Goal: Task Accomplishment & Management: Use online tool/utility

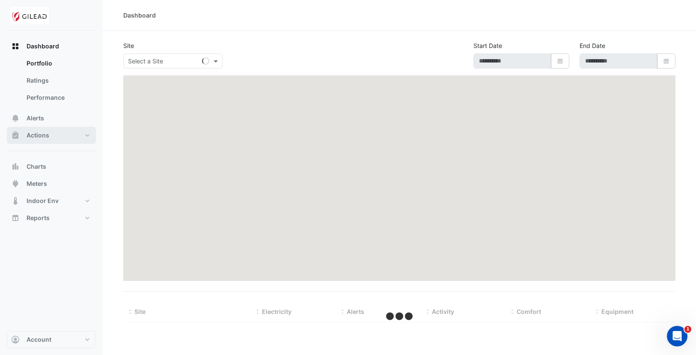
type input "**********"
select select "***"
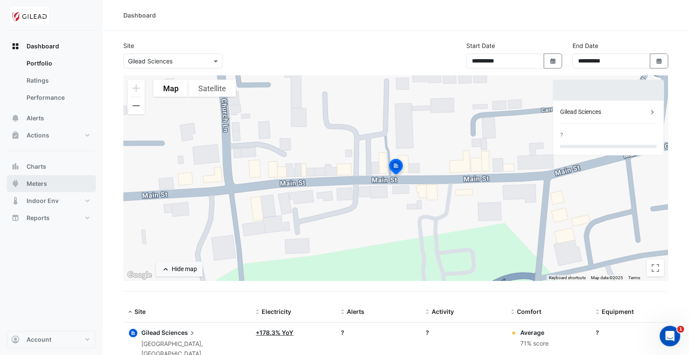
click at [35, 181] on span "Meters" at bounding box center [37, 183] width 21 height 9
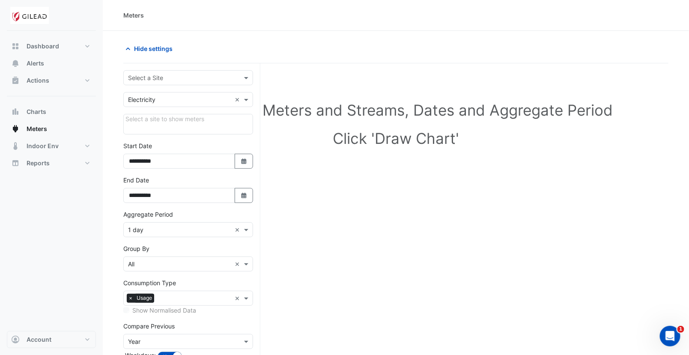
click at [159, 75] on input "text" at bounding box center [179, 78] width 103 height 9
click at [150, 97] on span "Gilead Sciences" at bounding box center [153, 95] width 45 height 7
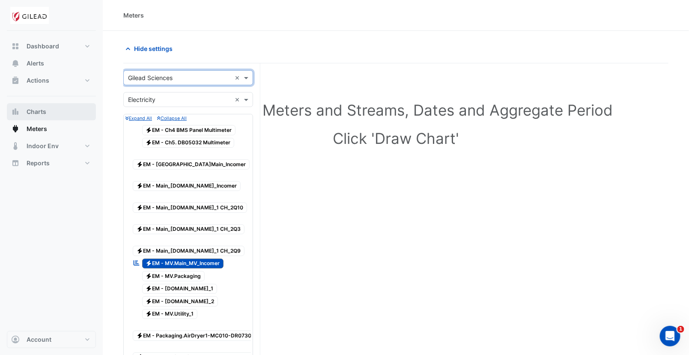
click at [45, 113] on span "Charts" at bounding box center [37, 111] width 20 height 9
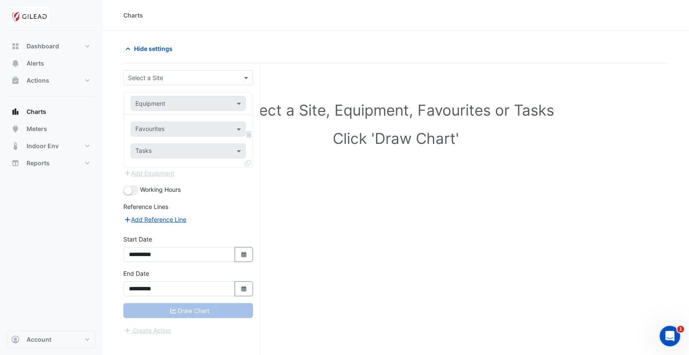
click at [152, 71] on div "Select a Site" at bounding box center [188, 77] width 130 height 15
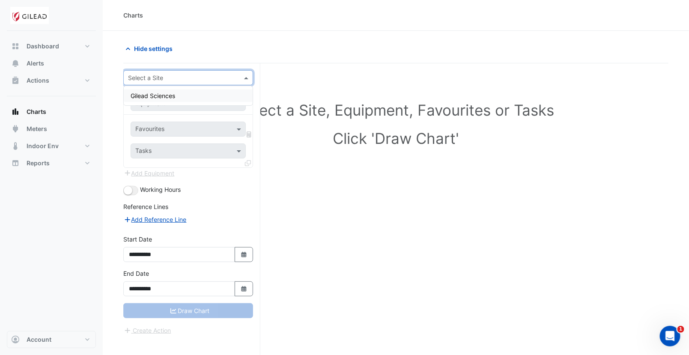
click at [153, 97] on span "Gilead Sciences" at bounding box center [153, 95] width 45 height 7
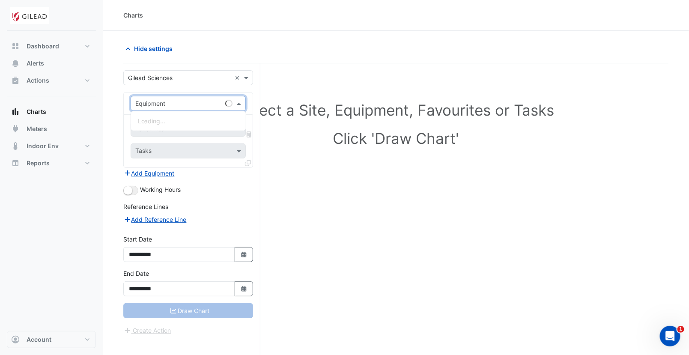
click at [155, 106] on input "text" at bounding box center [179, 103] width 89 height 9
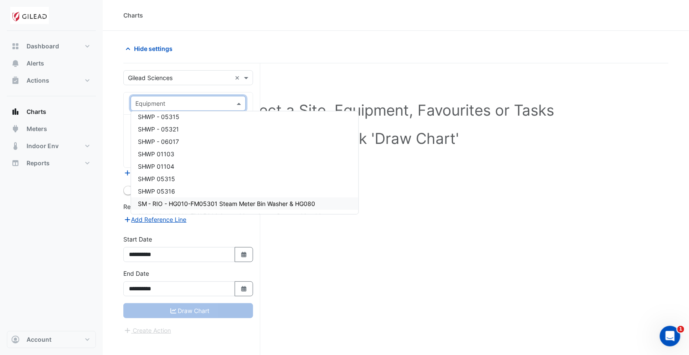
scroll to position [2413, 0]
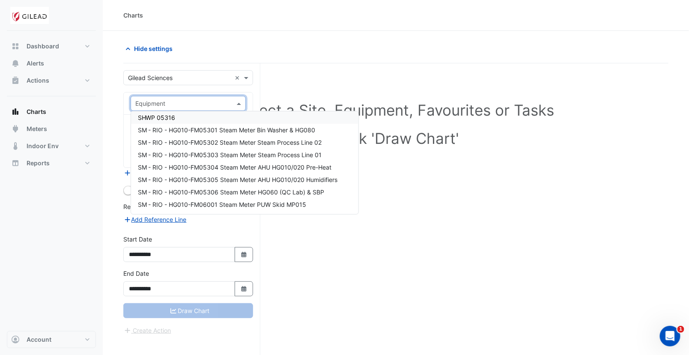
click at [161, 104] on input "text" at bounding box center [179, 103] width 89 height 9
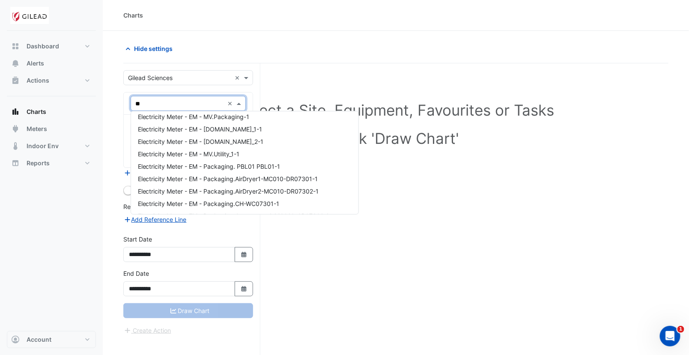
type input "***"
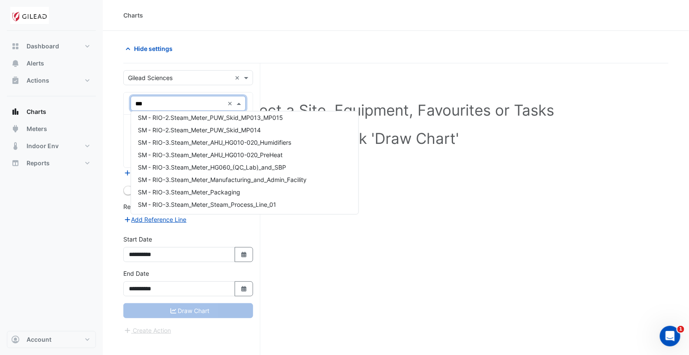
scroll to position [0, 0]
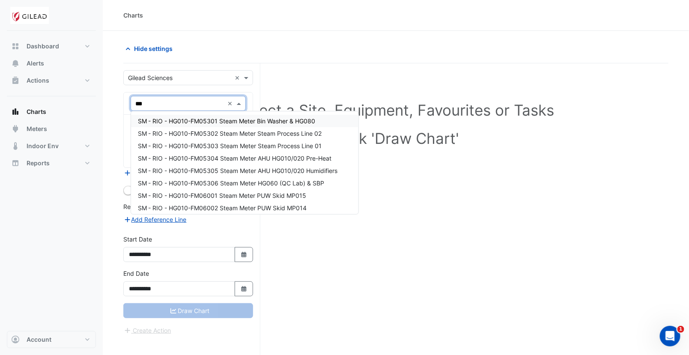
click at [190, 121] on span "SM - RIO - HG010-FM05301 Steam Meter Bin Washer & HG080" at bounding box center [227, 120] width 178 height 7
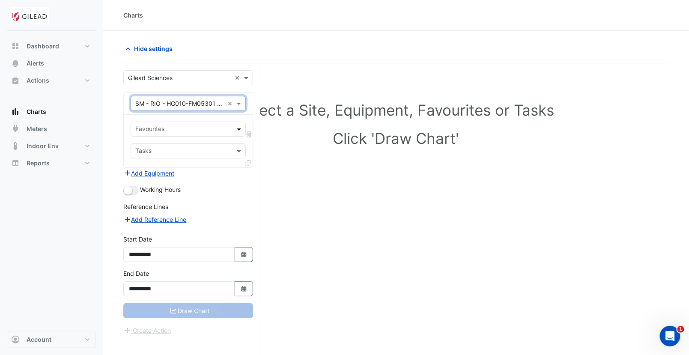
click at [236, 128] on span at bounding box center [240, 129] width 11 height 9
click at [202, 133] on input "text" at bounding box center [183, 129] width 96 height 9
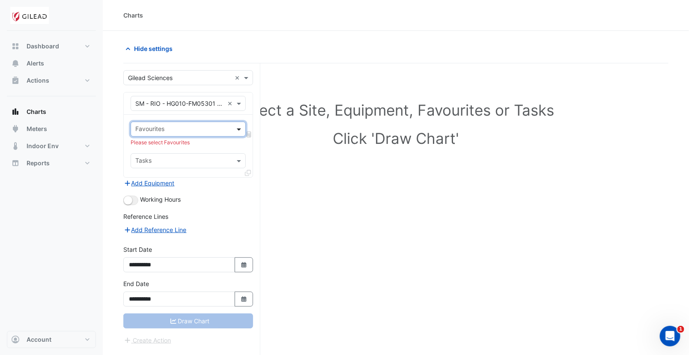
click at [239, 131] on span at bounding box center [240, 129] width 11 height 9
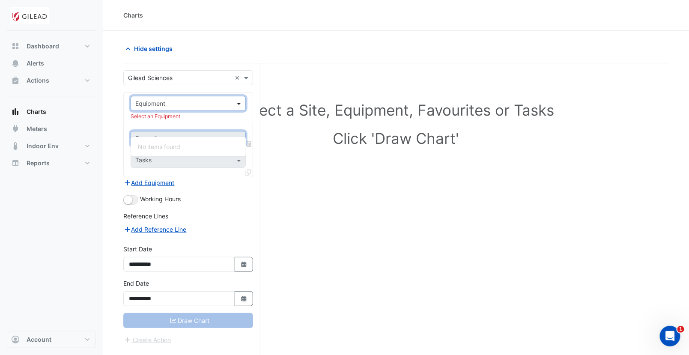
click at [243, 105] on span at bounding box center [240, 103] width 11 height 9
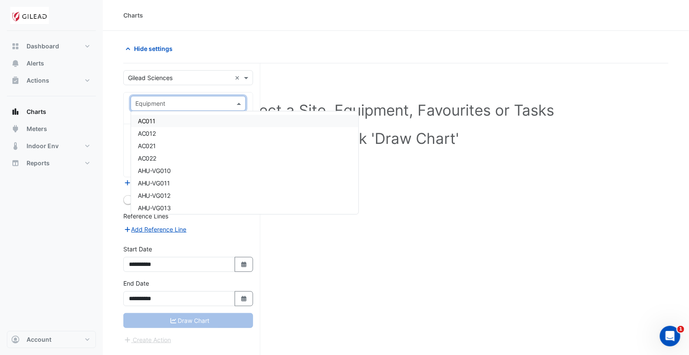
click at [188, 101] on input "text" at bounding box center [179, 103] width 89 height 9
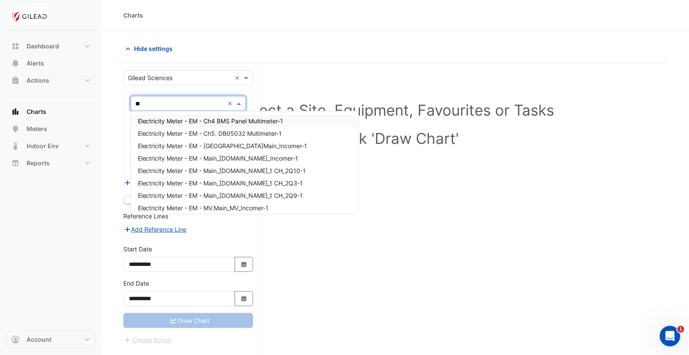
type input "*"
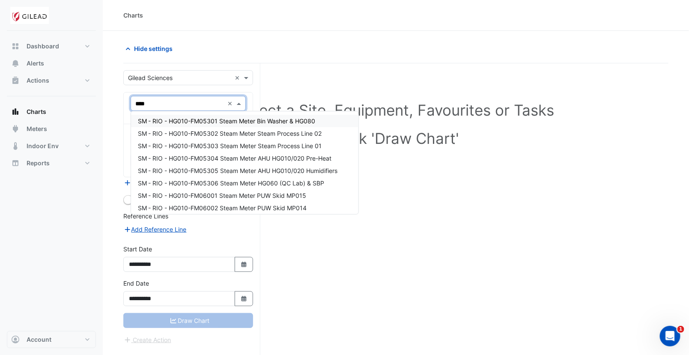
type input "*****"
click at [155, 99] on input "*****" at bounding box center [179, 103] width 89 height 9
drag, startPoint x: 158, startPoint y: 101, endPoint x: 86, endPoint y: 96, distance: 72.1
click at [86, 96] on div "Charts Hide settings Select a Site, Equipment, Favourites or Tasks Click 'Draw …" at bounding box center [344, 194] width 689 height 388
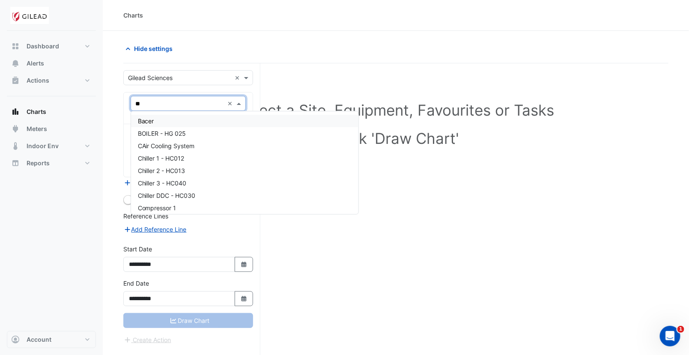
type input "***"
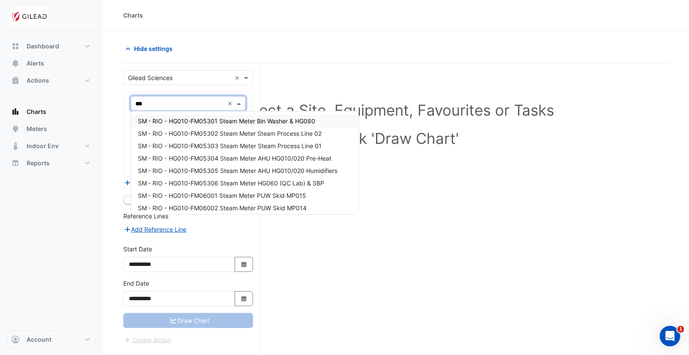
click at [191, 121] on span "SM - RIO - HG010-FM05301 Steam Meter Bin Washer & HG080" at bounding box center [227, 120] width 178 height 7
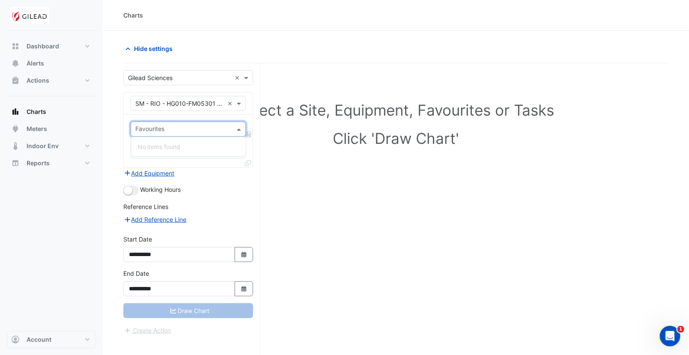
click at [243, 133] on div "Favourites" at bounding box center [188, 129] width 115 height 15
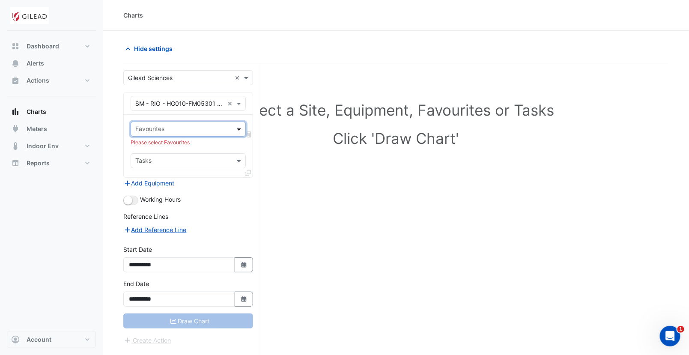
click at [243, 133] on span at bounding box center [240, 129] width 11 height 9
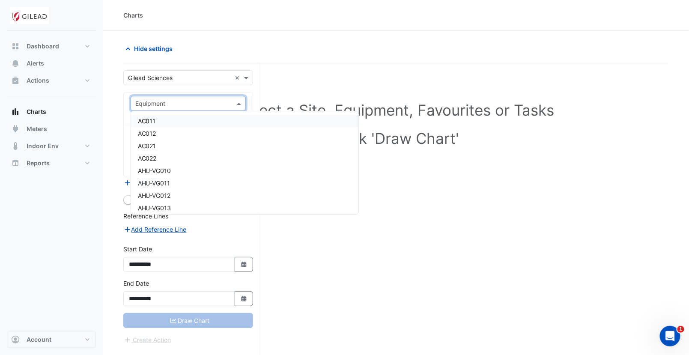
click at [211, 101] on input "text" at bounding box center [179, 103] width 89 height 9
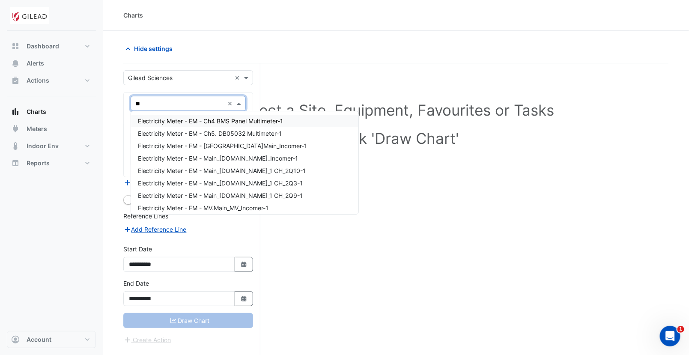
type input "***"
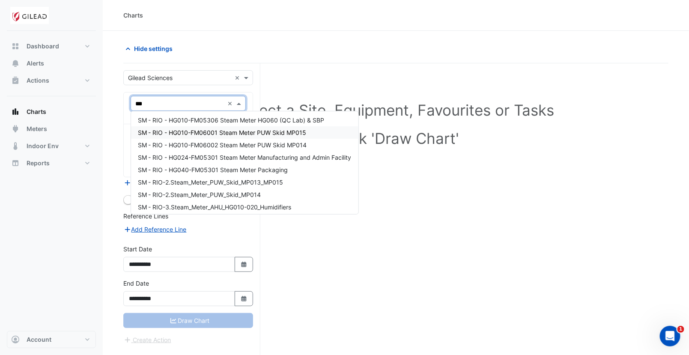
scroll to position [68, 0]
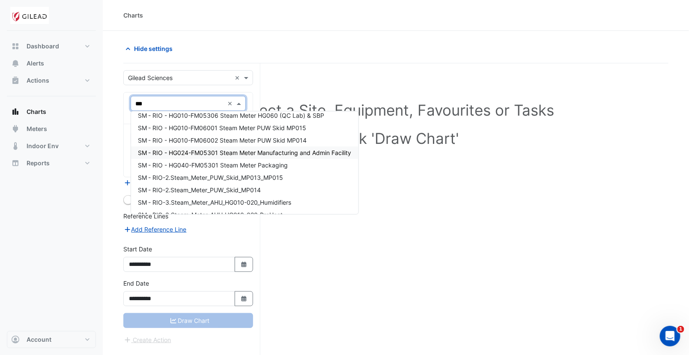
click at [263, 152] on span "SM - RIO - HG024-FM05301 Steam Meter Manufacturing and Admin Facility" at bounding box center [245, 152] width 214 height 7
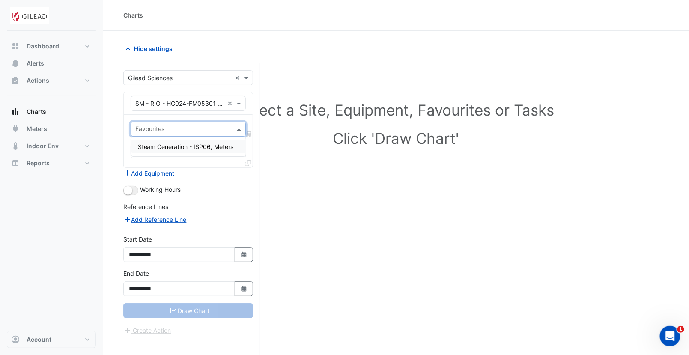
click at [236, 130] on span at bounding box center [240, 129] width 11 height 9
click at [198, 144] on span "Steam Generation - ISP06, Meters" at bounding box center [186, 146] width 96 height 7
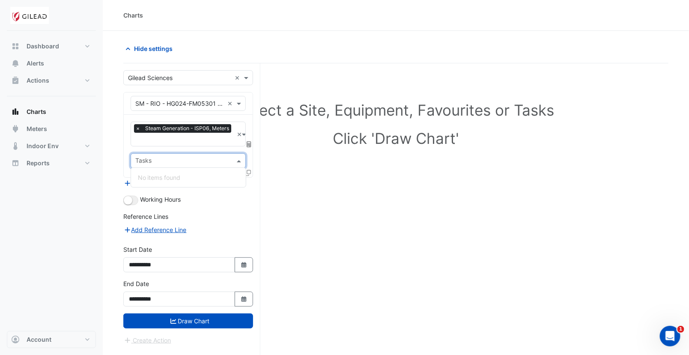
click at [232, 160] on div "Tasks" at bounding box center [188, 160] width 115 height 15
click at [240, 158] on span at bounding box center [240, 160] width 11 height 9
click at [182, 314] on button "Draw Chart" at bounding box center [188, 321] width 130 height 15
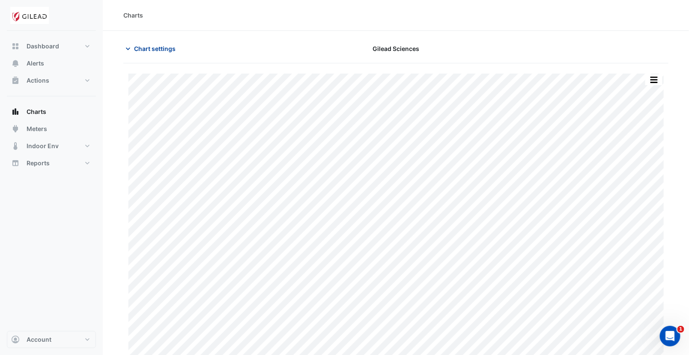
click at [128, 48] on icon "button" at bounding box center [128, 49] width 4 height 3
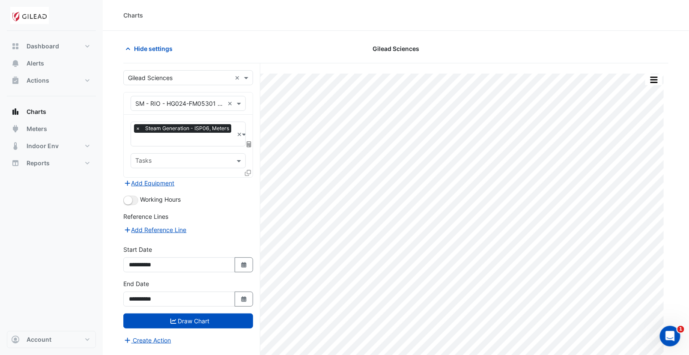
click at [67, 280] on div "Dashboard Portfolio Ratings Performance Alerts Actions Site Manager Charts" at bounding box center [51, 181] width 89 height 300
click at [225, 126] on span "Steam Generation - ISP06, Meters" at bounding box center [187, 128] width 88 height 9
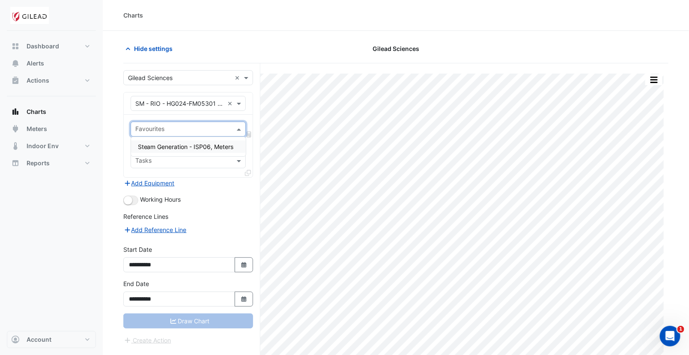
click at [179, 103] on input "text" at bounding box center [179, 103] width 89 height 9
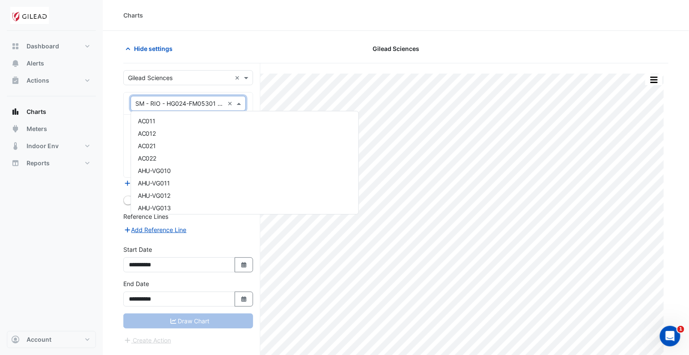
scroll to position [2523, 0]
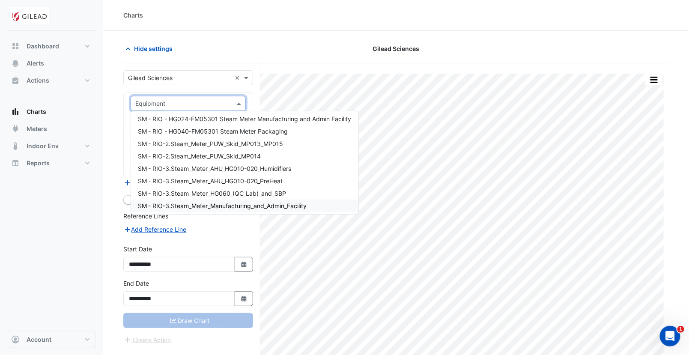
click at [197, 202] on span "SM - RIO-3.Steam_Meter_Manufacturing_and_Admin_Facility" at bounding box center [222, 205] width 169 height 7
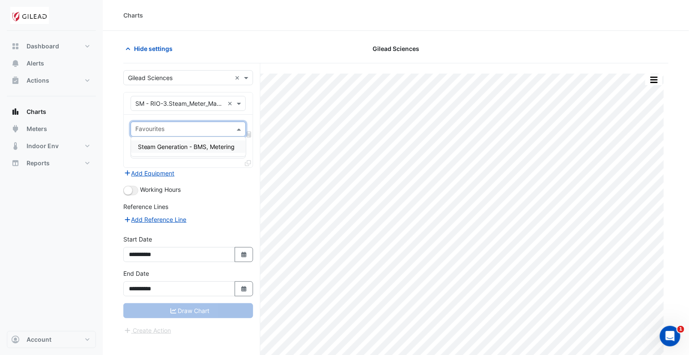
click at [233, 128] on div "Favourites" at bounding box center [188, 129] width 115 height 15
click at [197, 147] on span "Steam Generation - BMS, Metering" at bounding box center [186, 146] width 97 height 7
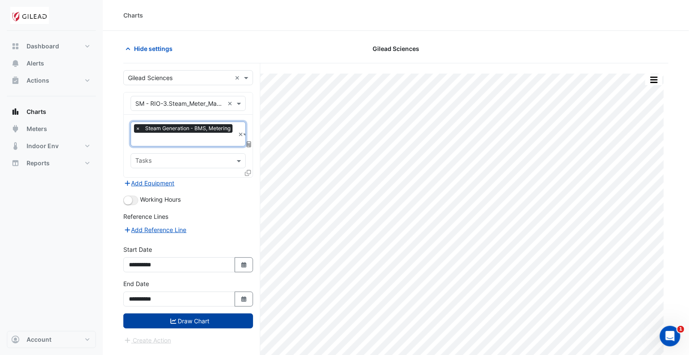
click at [184, 321] on button "Draw Chart" at bounding box center [188, 321] width 130 height 15
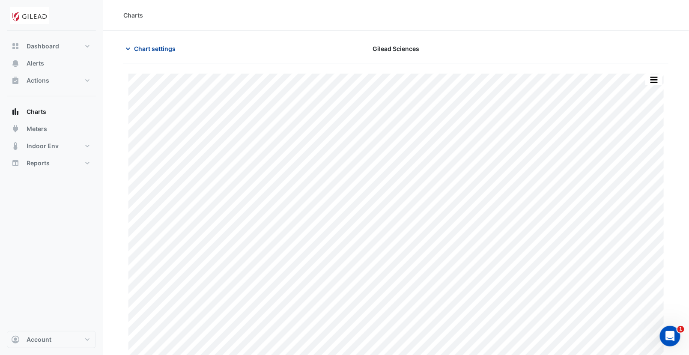
click at [133, 47] on button "Chart settings" at bounding box center [152, 48] width 58 height 15
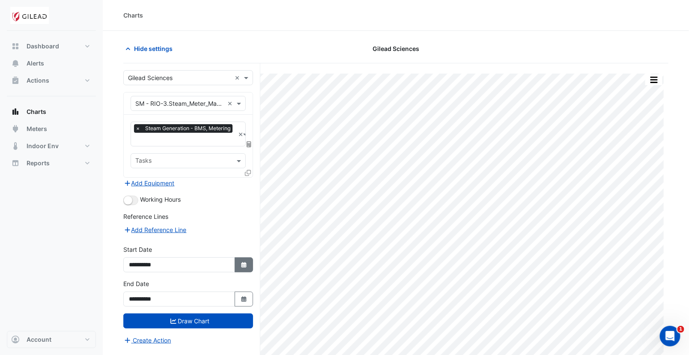
click at [241, 264] on fa-icon "Select Date" at bounding box center [244, 264] width 8 height 7
select select "*"
select select "****"
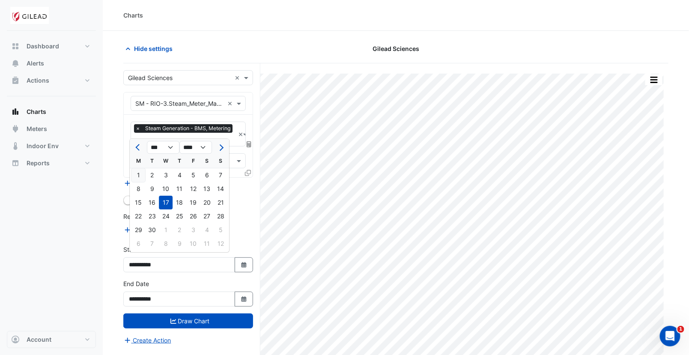
click at [141, 179] on div "1" at bounding box center [138, 175] width 14 height 14
type input "**********"
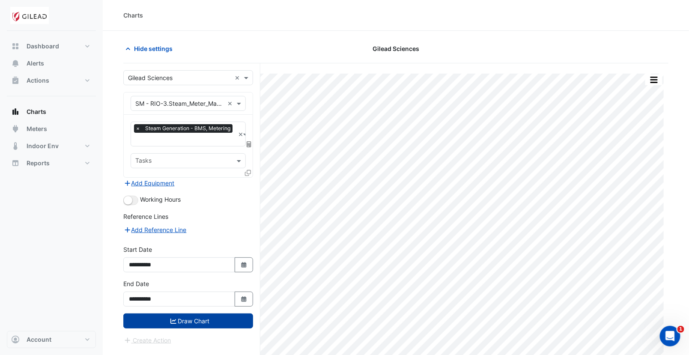
click at [197, 320] on button "Draw Chart" at bounding box center [188, 321] width 130 height 15
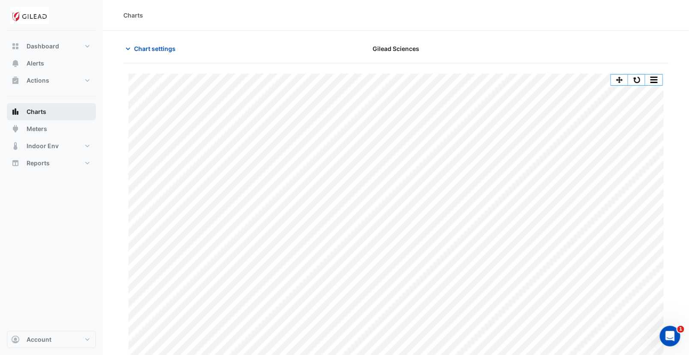
click at [32, 116] on button "Charts" at bounding box center [51, 111] width 89 height 17
click at [30, 131] on span "Meters" at bounding box center [37, 129] width 21 height 9
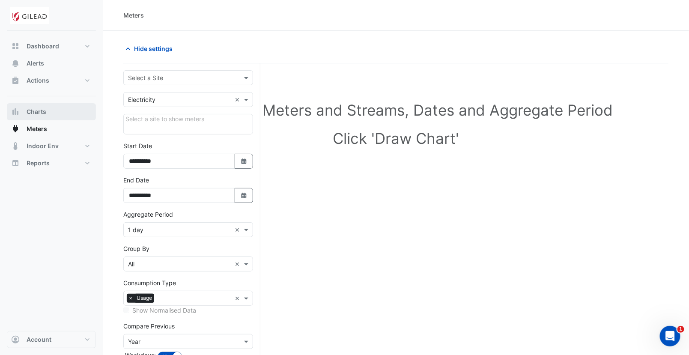
click at [35, 113] on span "Charts" at bounding box center [37, 111] width 20 height 9
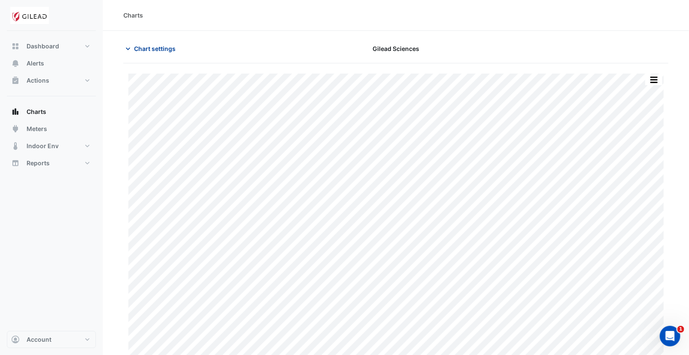
type input "**********"
click at [128, 49] on icon "button" at bounding box center [128, 49] width 9 height 9
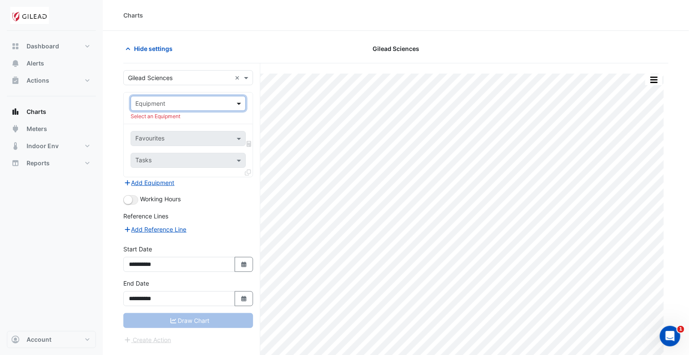
click at [238, 102] on span at bounding box center [240, 103] width 11 height 9
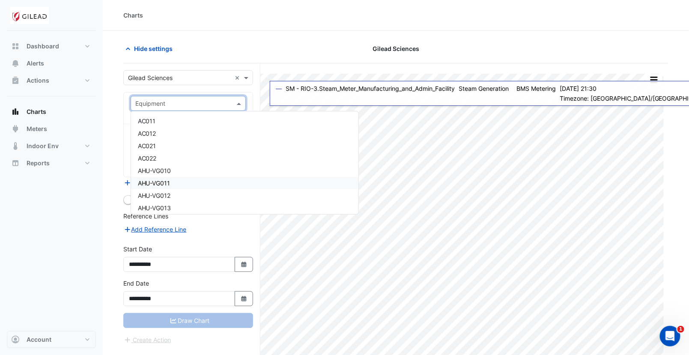
click at [46, 230] on div "Dashboard Portfolio Ratings Performance Alerts Actions Site Manager Charts" at bounding box center [51, 181] width 89 height 300
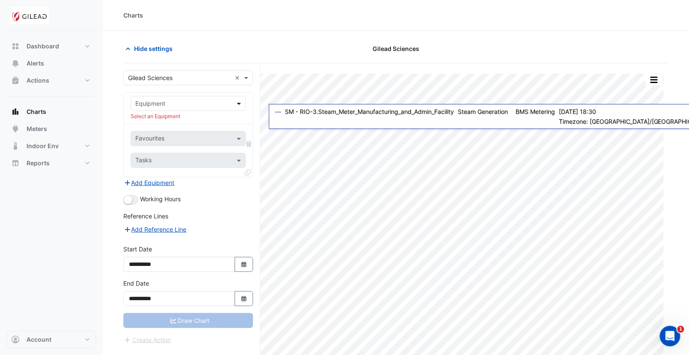
click at [239, 103] on span at bounding box center [240, 103] width 11 height 9
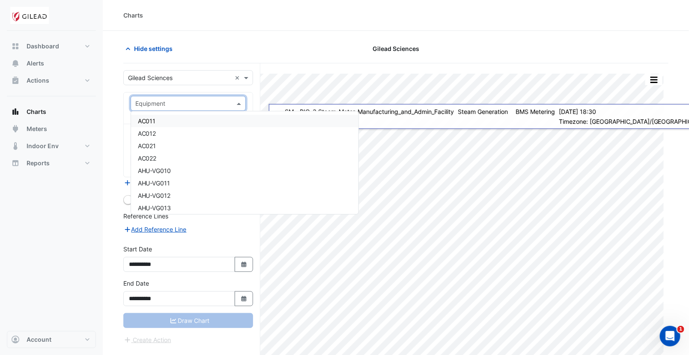
click at [150, 104] on input "text" at bounding box center [179, 103] width 89 height 9
click at [157, 102] on input "**" at bounding box center [179, 103] width 89 height 9
type input "*"
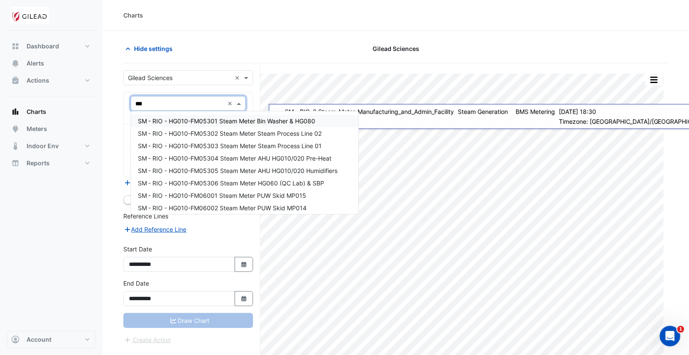
click at [166, 106] on input "***" at bounding box center [179, 103] width 89 height 9
click at [165, 102] on input "***" at bounding box center [179, 103] width 89 height 9
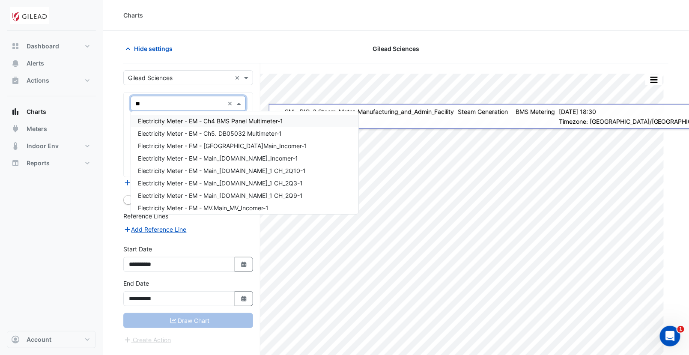
type input "*"
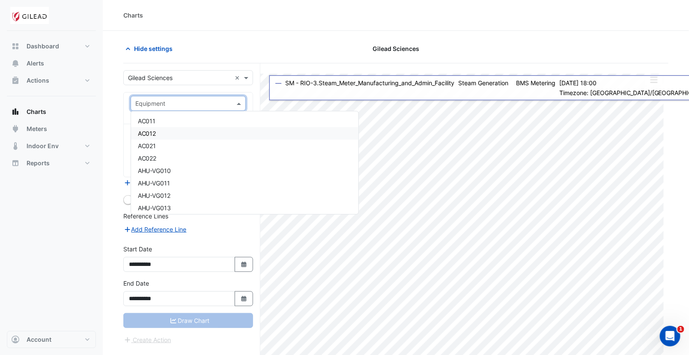
click at [54, 205] on div "Dashboard Portfolio Ratings Performance Alerts Actions Site Manager Charts" at bounding box center [51, 181] width 89 height 300
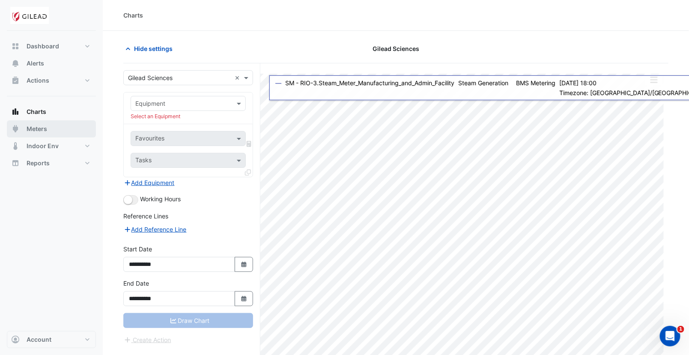
click at [29, 125] on span "Meters" at bounding box center [37, 129] width 21 height 9
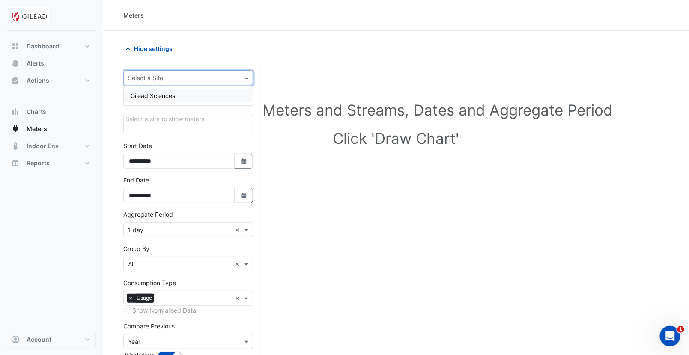
click at [174, 75] on input "text" at bounding box center [179, 78] width 103 height 9
click at [158, 97] on span "Gilead Sciences" at bounding box center [153, 95] width 45 height 7
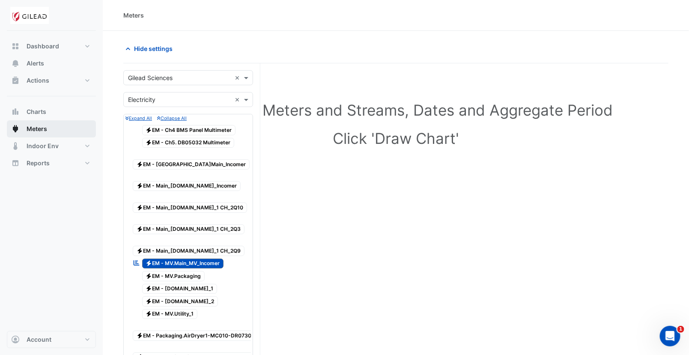
click at [41, 128] on span "Meters" at bounding box center [37, 129] width 21 height 9
click at [189, 203] on span "Electricity EM - Main_[DOMAIN_NAME]_1 CH_2Q10" at bounding box center [190, 208] width 114 height 10
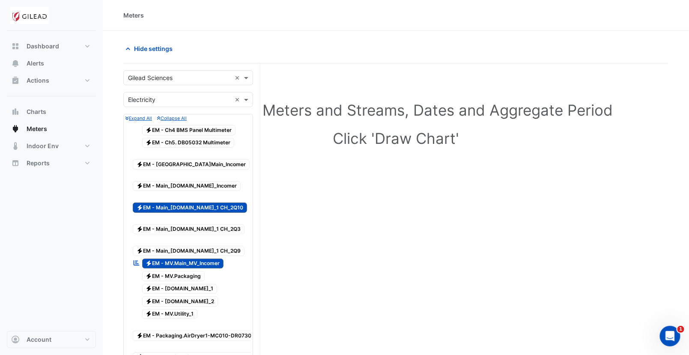
click at [188, 259] on span "Electricity EM - MV.Main_MV_Incomer" at bounding box center [183, 264] width 82 height 10
click at [188, 193] on div "Electricity EM - Main_[DOMAIN_NAME]_1 CH_2Q10" at bounding box center [191, 203] width 120 height 21
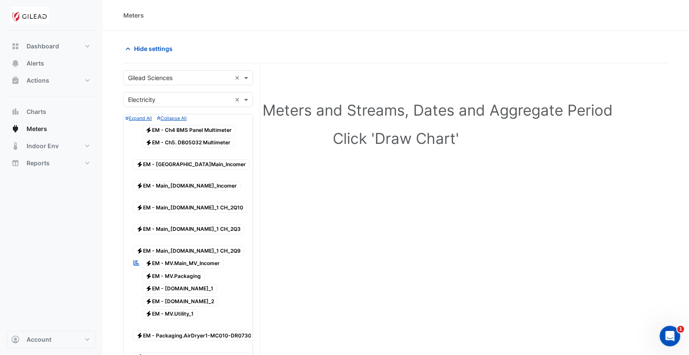
click at [181, 284] on span "Electricity EM - [DOMAIN_NAME]_1" at bounding box center [179, 289] width 75 height 10
click at [173, 77] on input "text" at bounding box center [179, 78] width 103 height 9
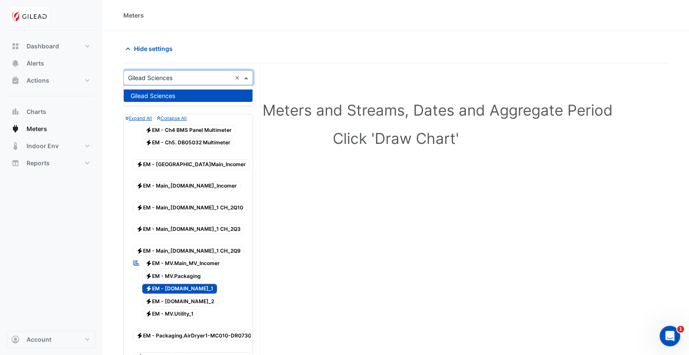
click at [173, 77] on input "text" at bounding box center [179, 78] width 103 height 9
click at [57, 242] on div "Dashboard Portfolio Ratings Performance Alerts Actions Site Manager Charts" at bounding box center [51, 181] width 89 height 300
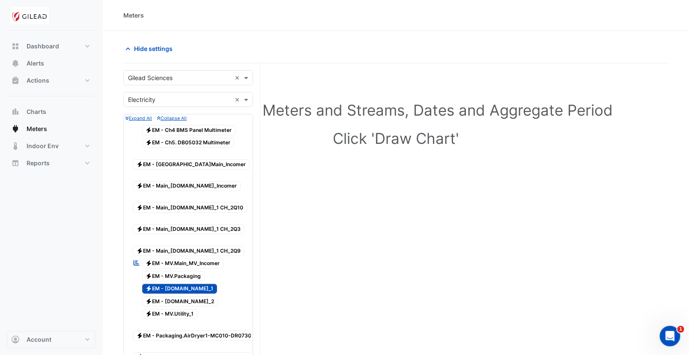
click at [157, 100] on input "text" at bounding box center [179, 100] width 103 height 9
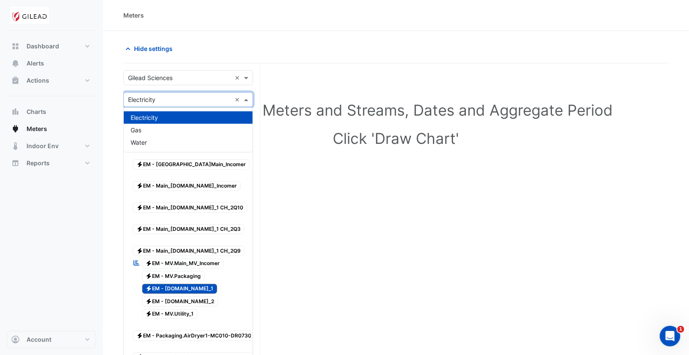
click at [159, 98] on input "text" at bounding box center [179, 100] width 103 height 9
click at [73, 286] on div "Dashboard Portfolio Ratings Performance Alerts Actions Site Manager Charts" at bounding box center [51, 181] width 89 height 300
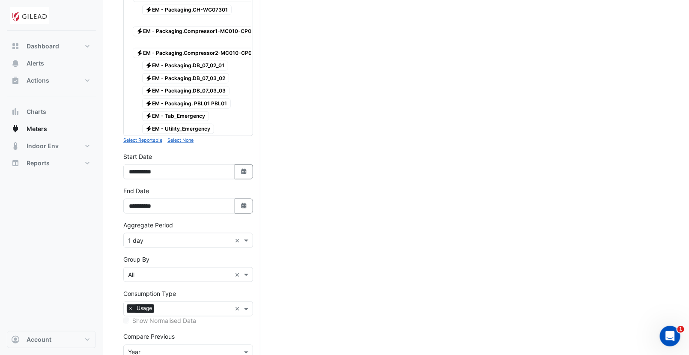
scroll to position [381, 0]
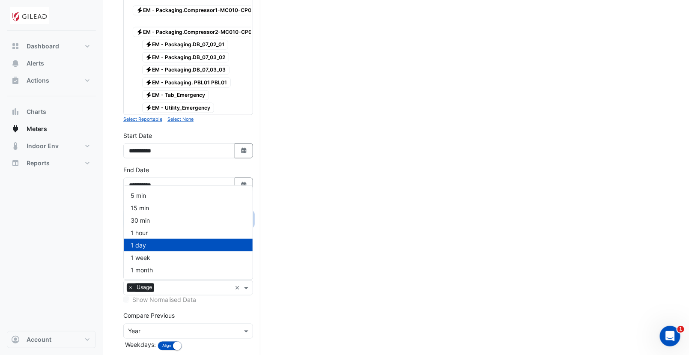
click at [165, 215] on input "text" at bounding box center [179, 219] width 103 height 9
click at [137, 208] on span "15 min" at bounding box center [140, 207] width 18 height 7
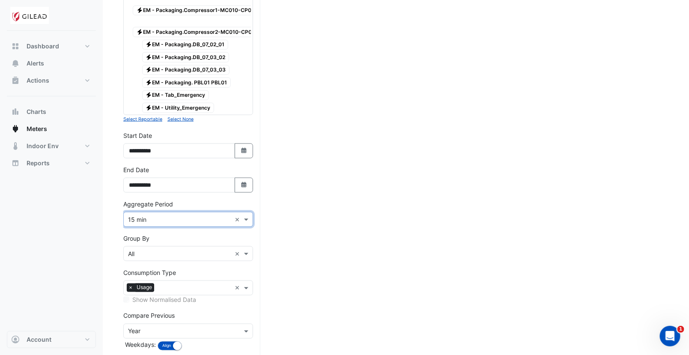
click at [78, 245] on div "Dashboard Portfolio Ratings Performance Alerts Actions Site Manager Charts" at bounding box center [51, 181] width 89 height 300
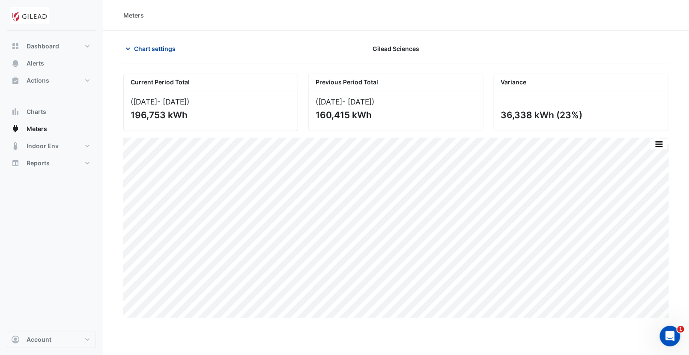
click at [128, 48] on icon "button" at bounding box center [128, 49] width 9 height 9
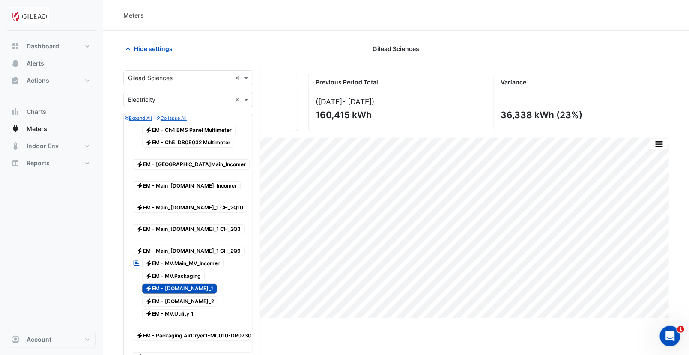
click at [87, 242] on div "Dashboard Portfolio Ratings Performance Alerts Actions Site Manager Charts" at bounding box center [51, 181] width 89 height 300
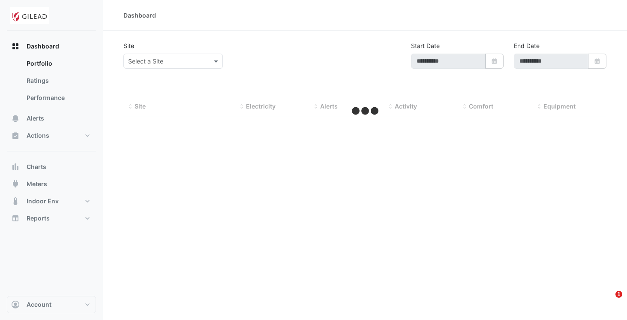
type input "**********"
select select "***"
